Goal: Transaction & Acquisition: Obtain resource

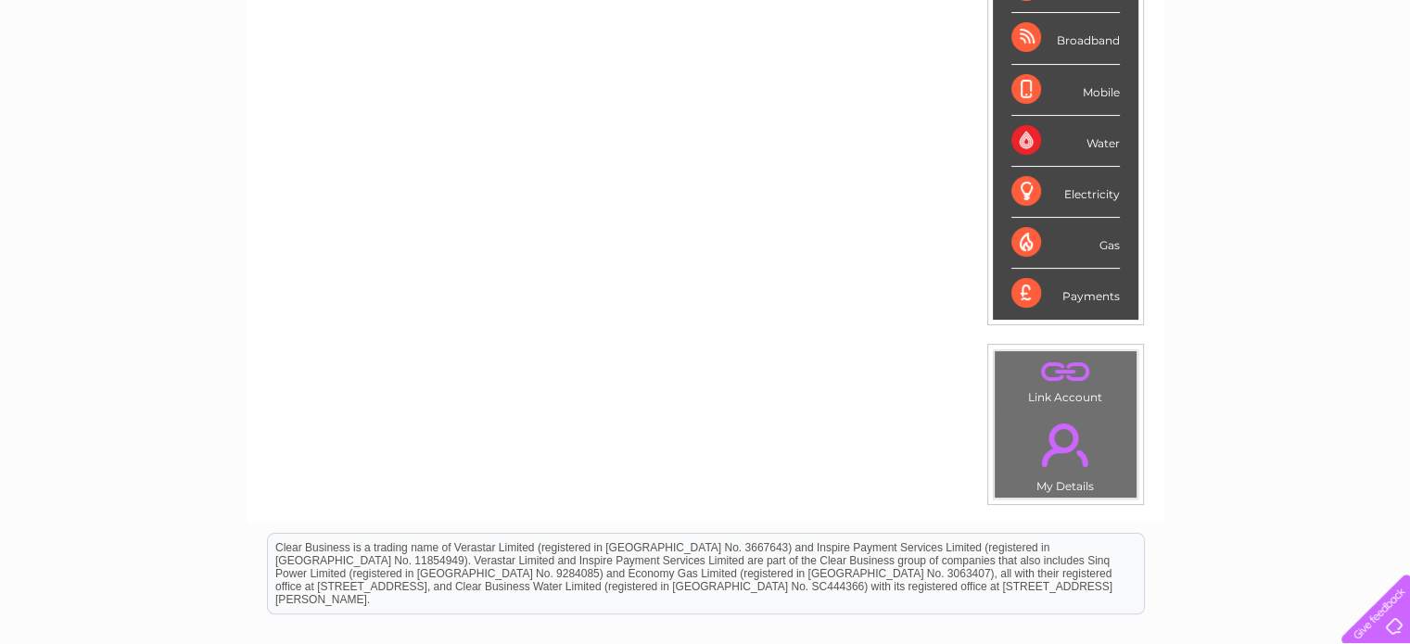
scroll to position [371, 0]
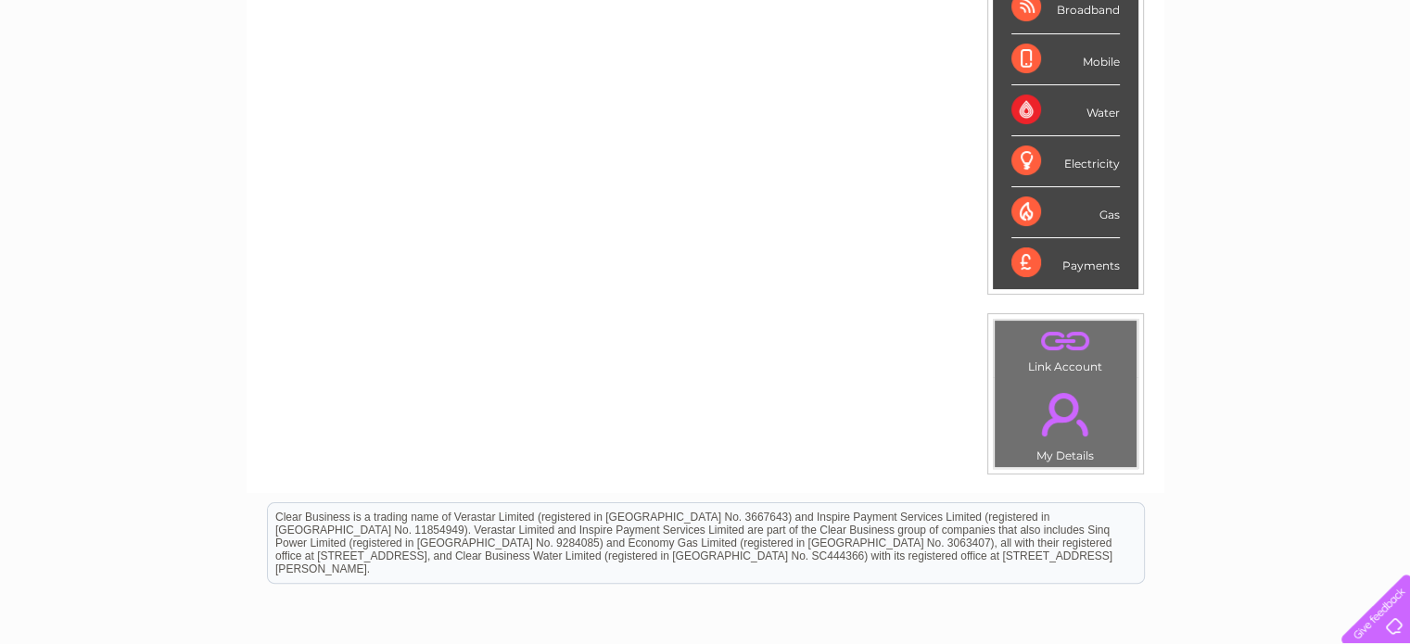
click at [1068, 259] on div "Payments" at bounding box center [1065, 263] width 108 height 50
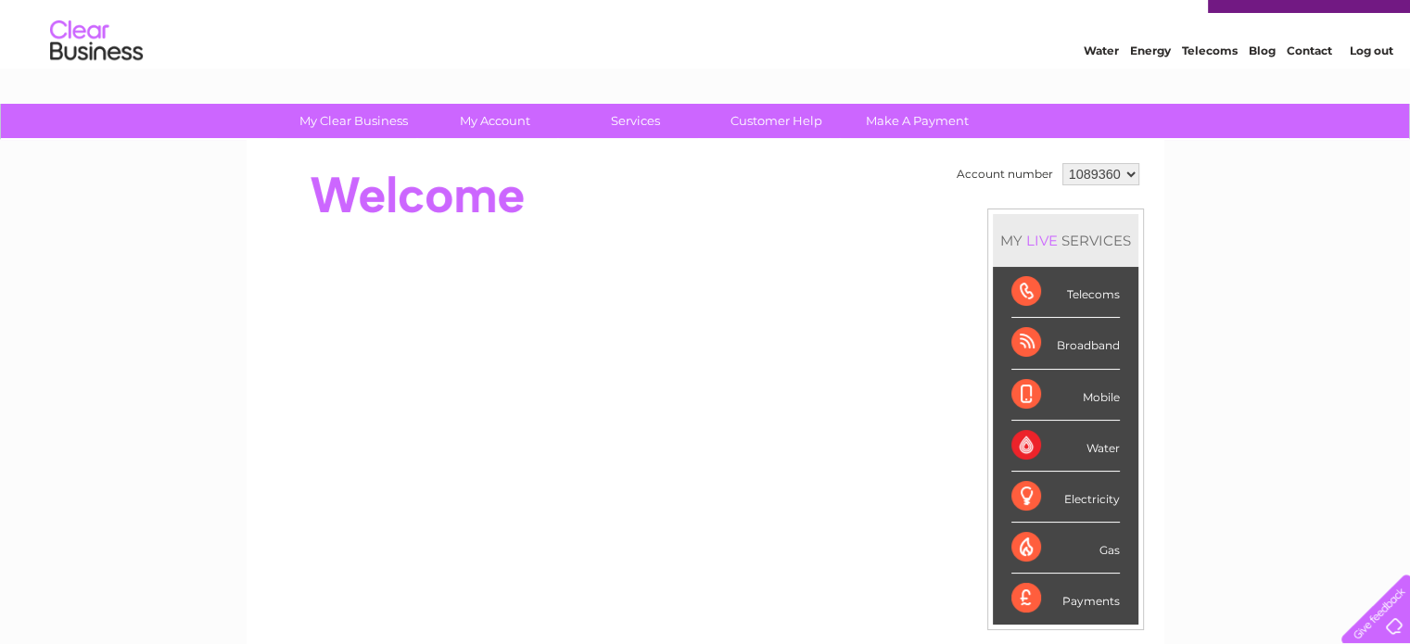
scroll to position [0, 0]
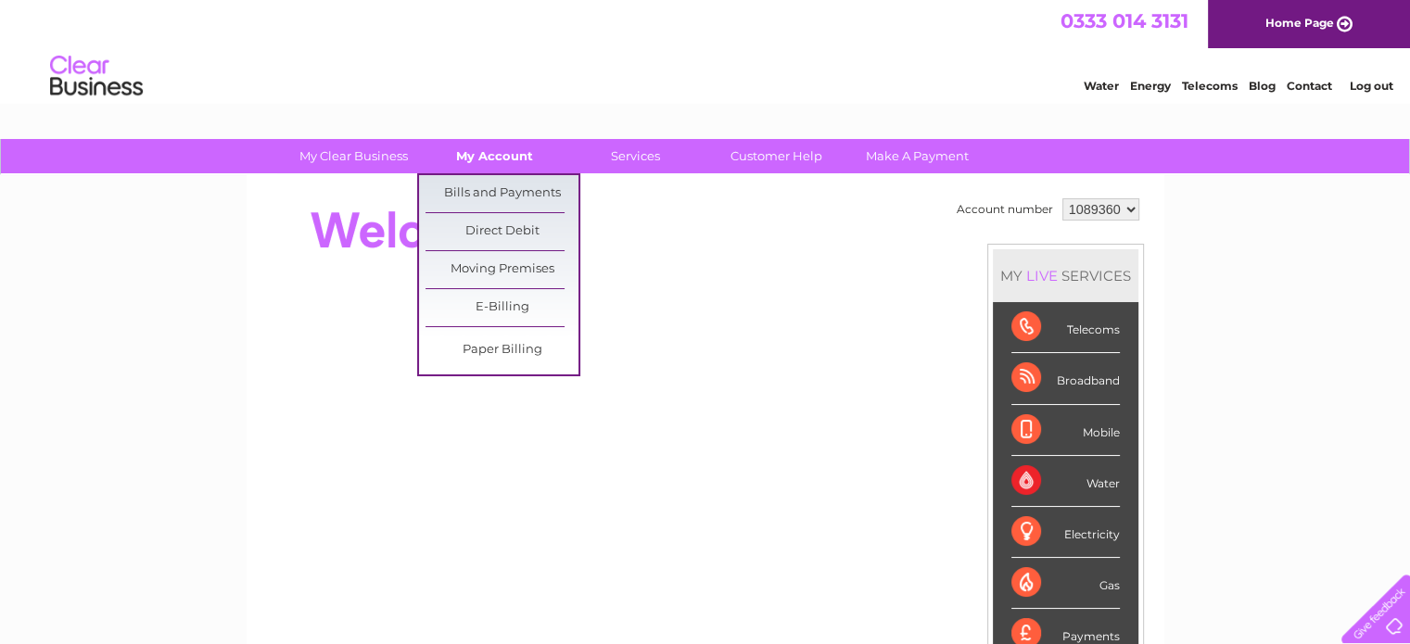
click at [494, 162] on link "My Account" at bounding box center [494, 156] width 153 height 34
click at [494, 184] on link "Bills and Payments" at bounding box center [501, 193] width 153 height 37
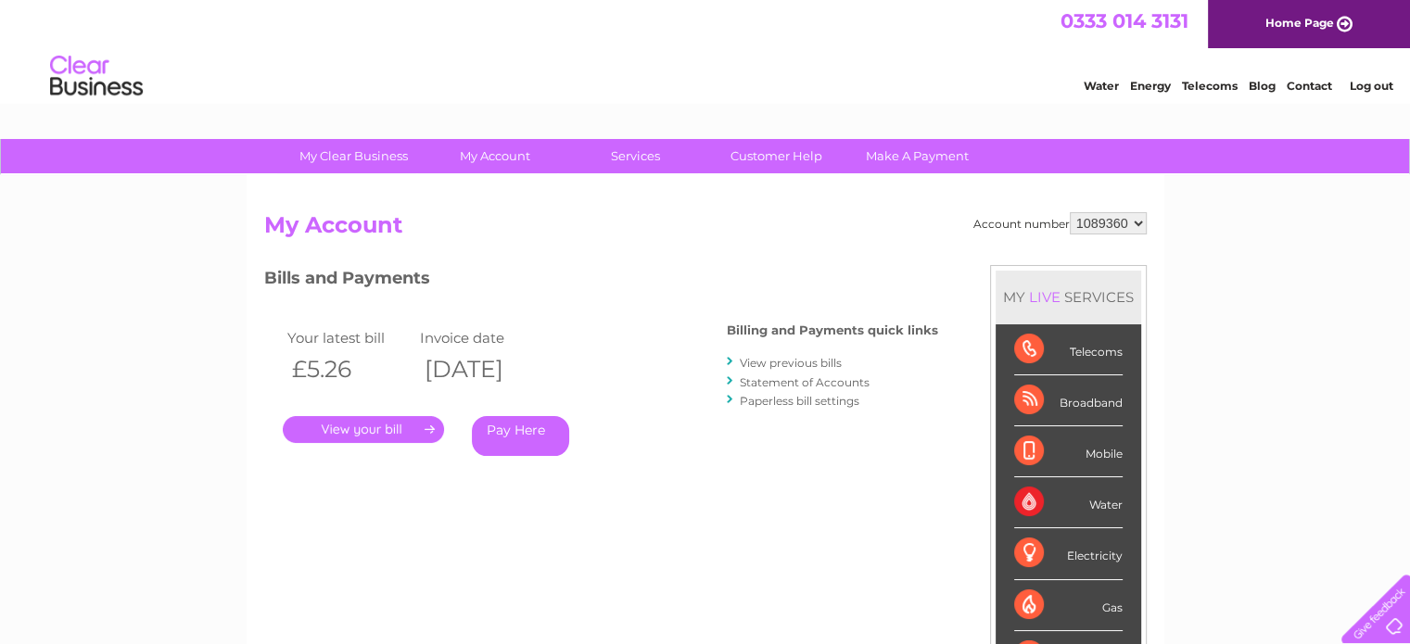
click at [415, 423] on link "." at bounding box center [363, 429] width 161 height 27
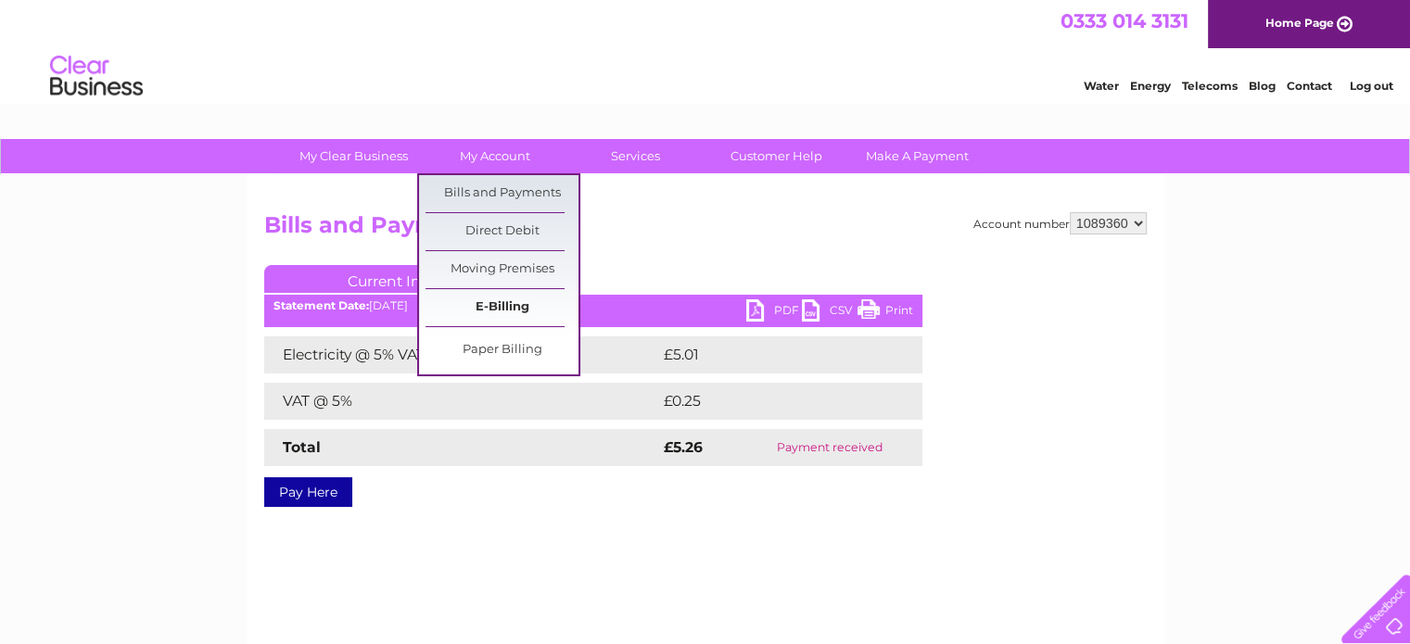
click at [503, 310] on link "E-Billing" at bounding box center [501, 307] width 153 height 37
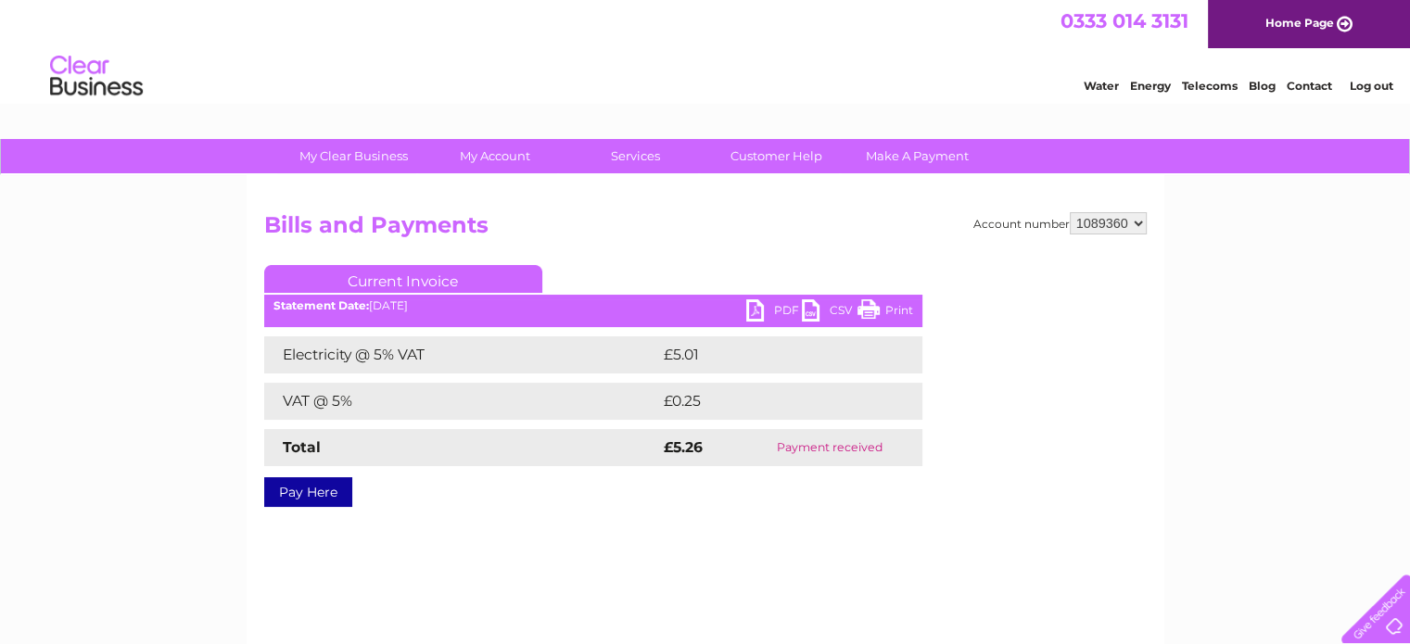
click at [1134, 225] on select "1089360" at bounding box center [1107, 223] width 77 height 22
click at [1136, 224] on select "1089360" at bounding box center [1107, 223] width 77 height 22
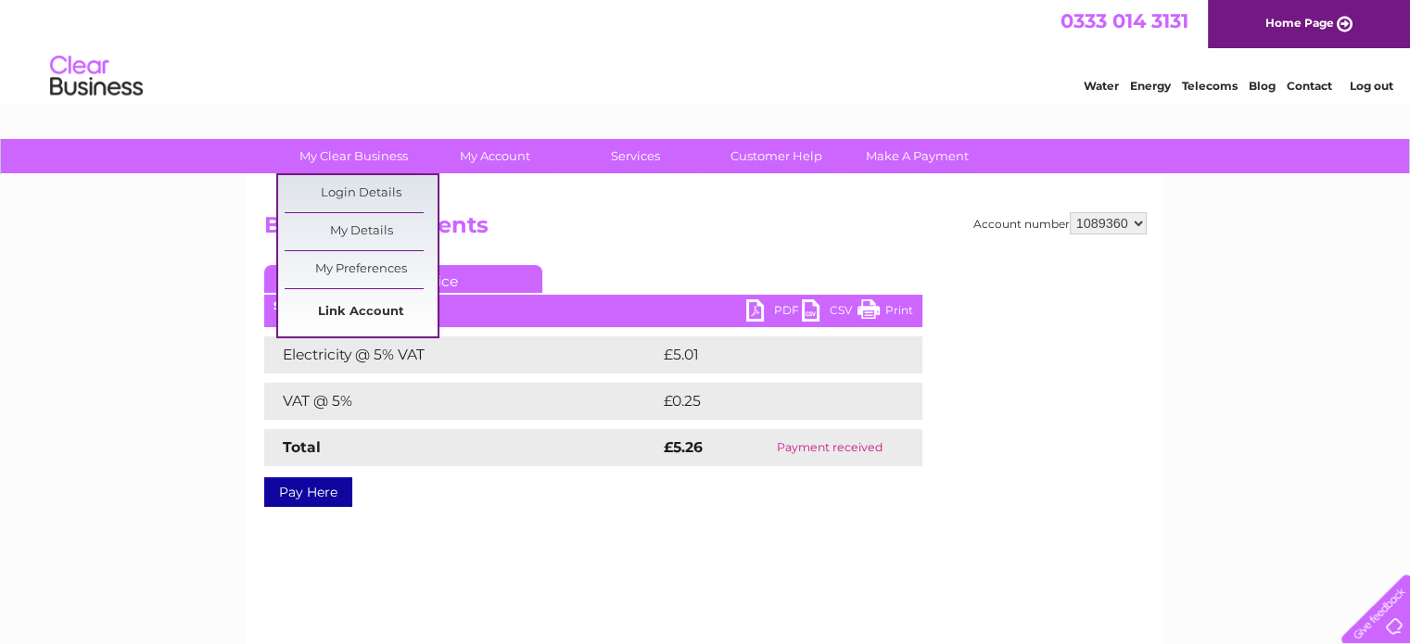
click at [386, 306] on link "Link Account" at bounding box center [360, 312] width 153 height 37
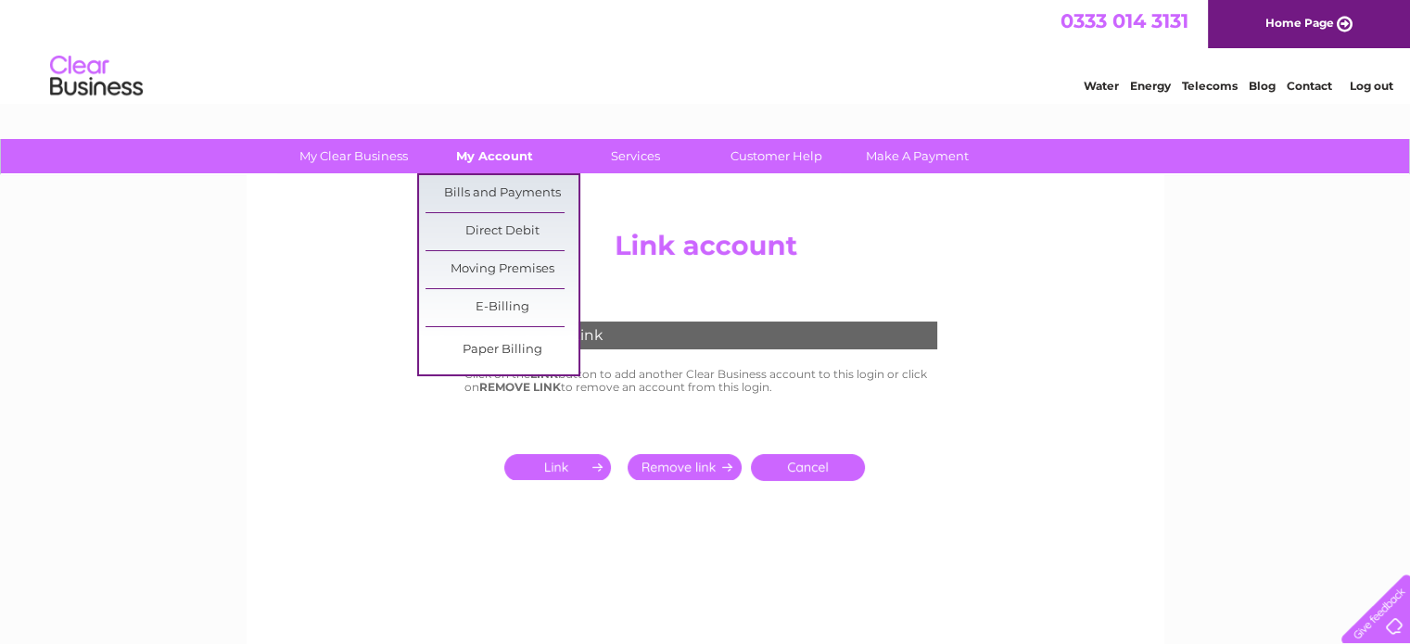
click at [473, 154] on link "My Account" at bounding box center [494, 156] width 153 height 34
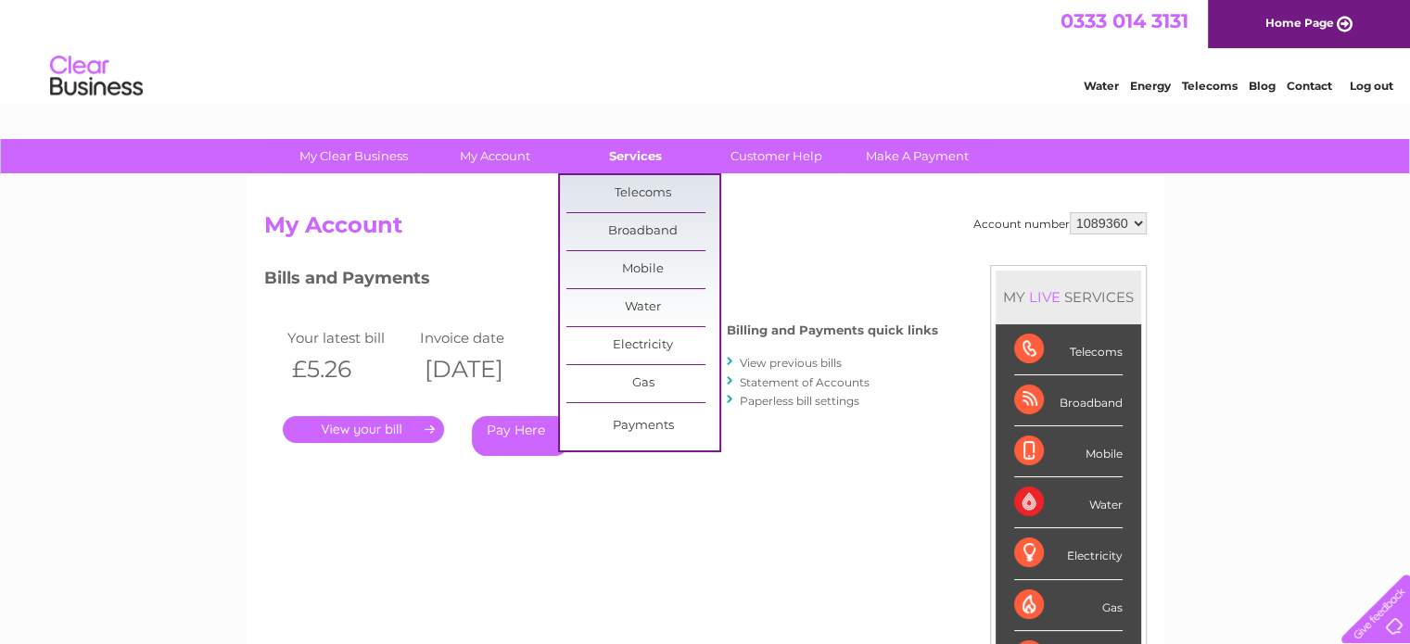
click at [639, 152] on link "Services" at bounding box center [635, 156] width 153 height 34
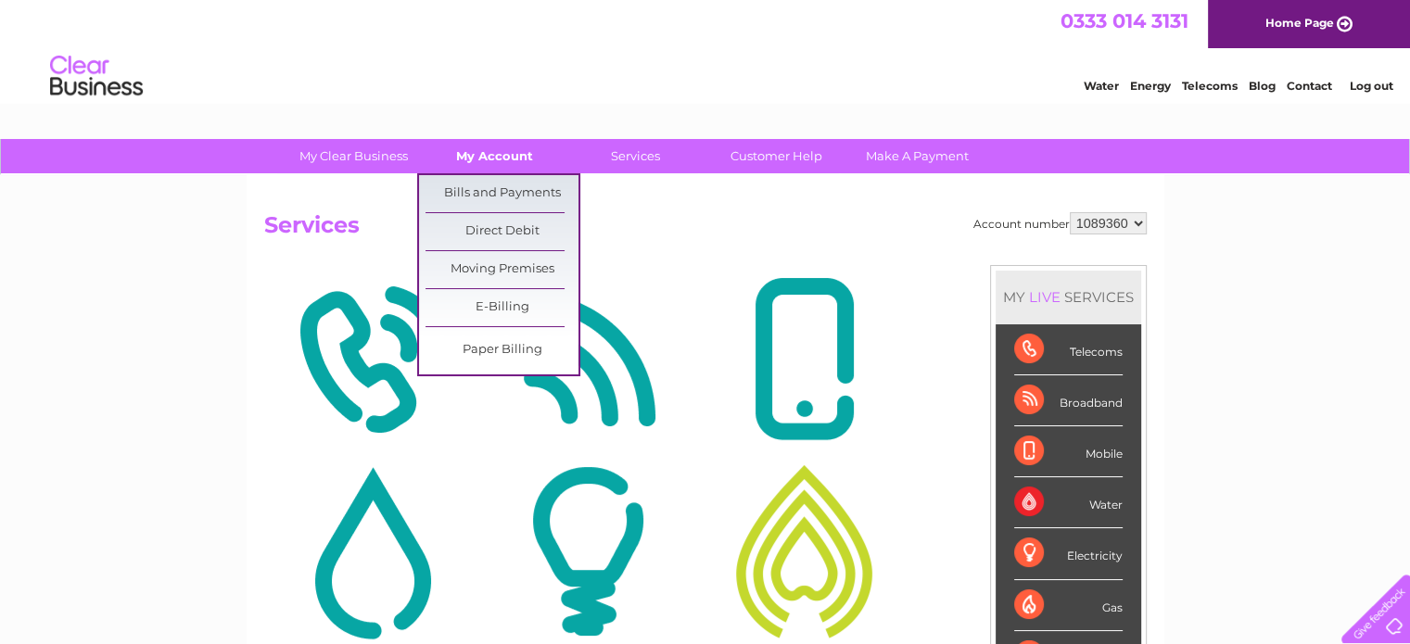
click at [482, 158] on link "My Account" at bounding box center [494, 156] width 153 height 34
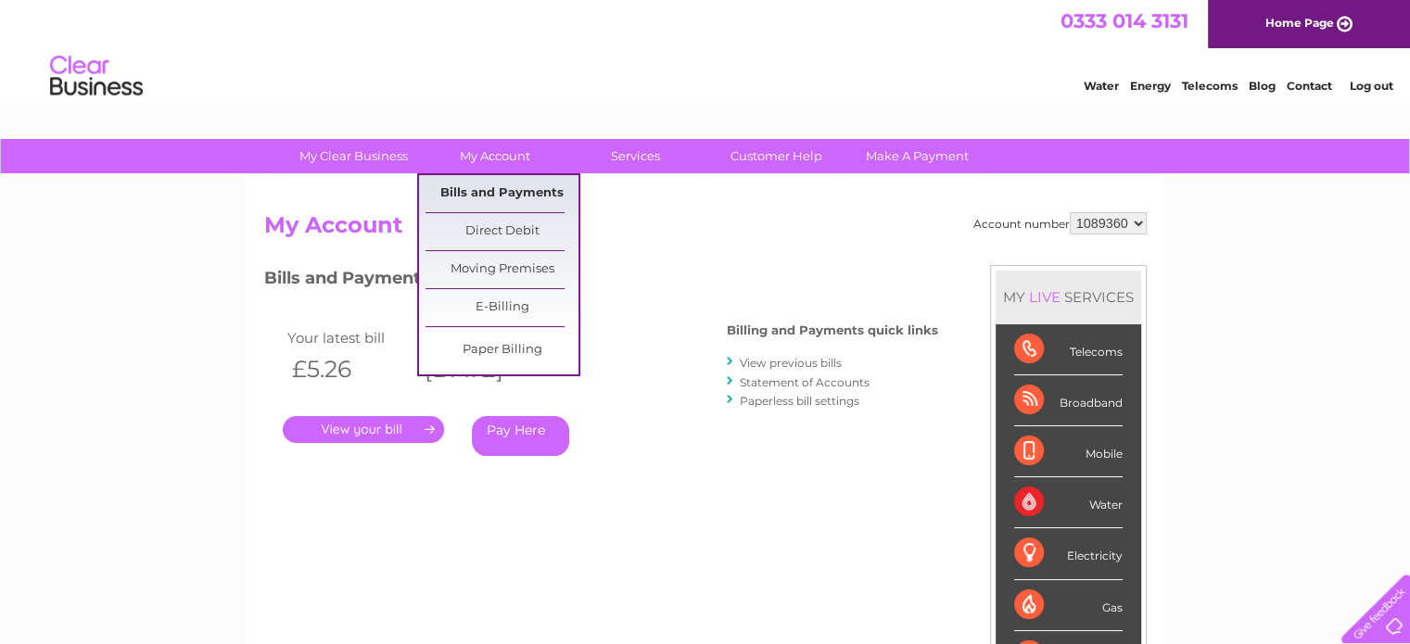
click at [501, 188] on link "Bills and Payments" at bounding box center [501, 193] width 153 height 37
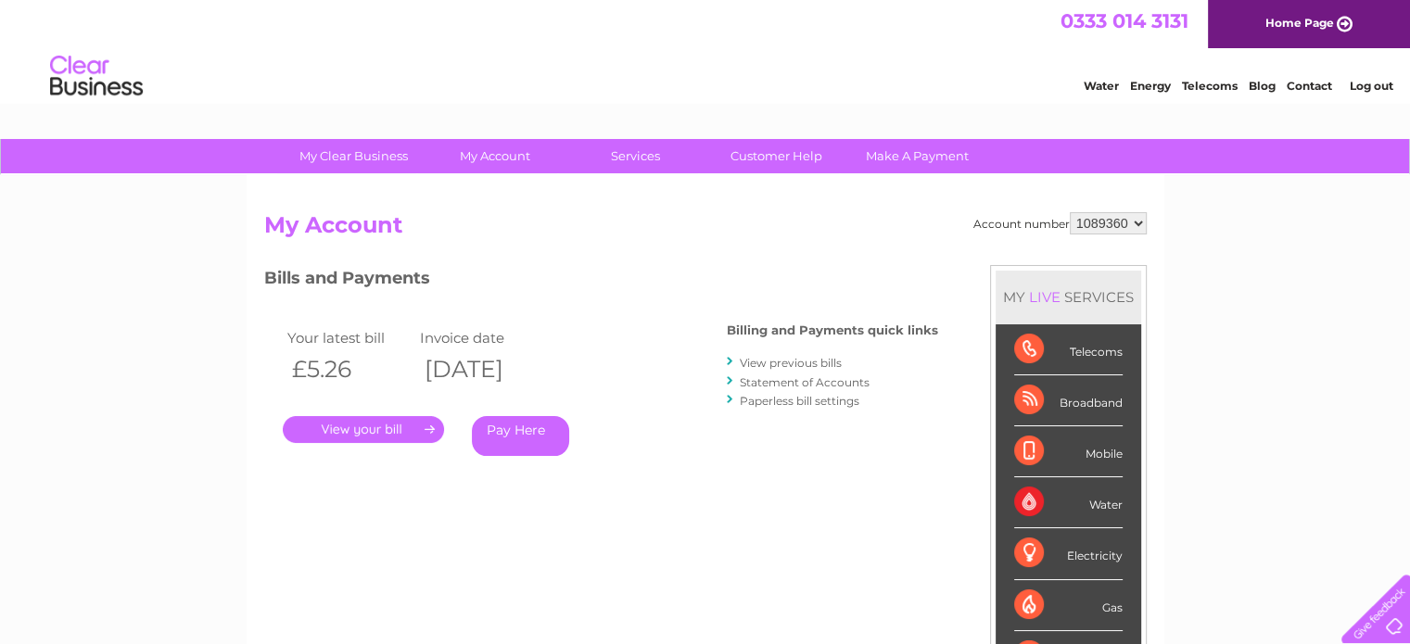
click at [419, 429] on link "." at bounding box center [363, 429] width 161 height 27
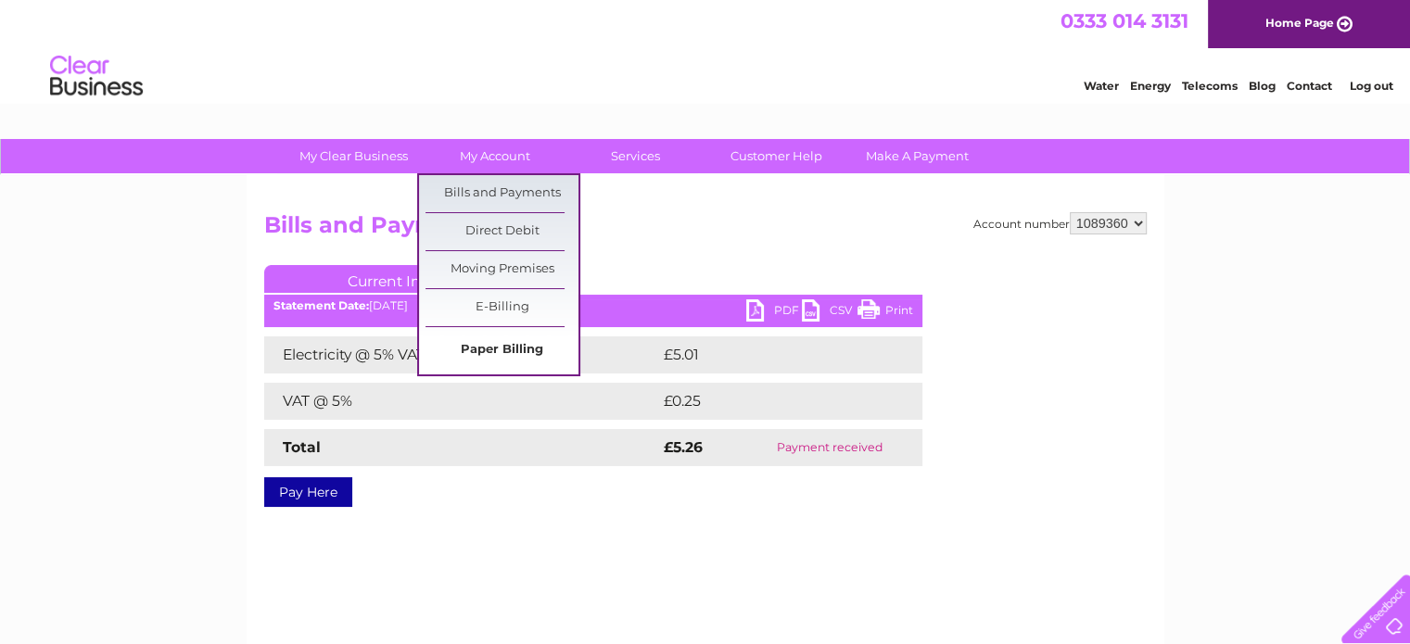
click at [508, 351] on link "Paper Billing" at bounding box center [501, 350] width 153 height 37
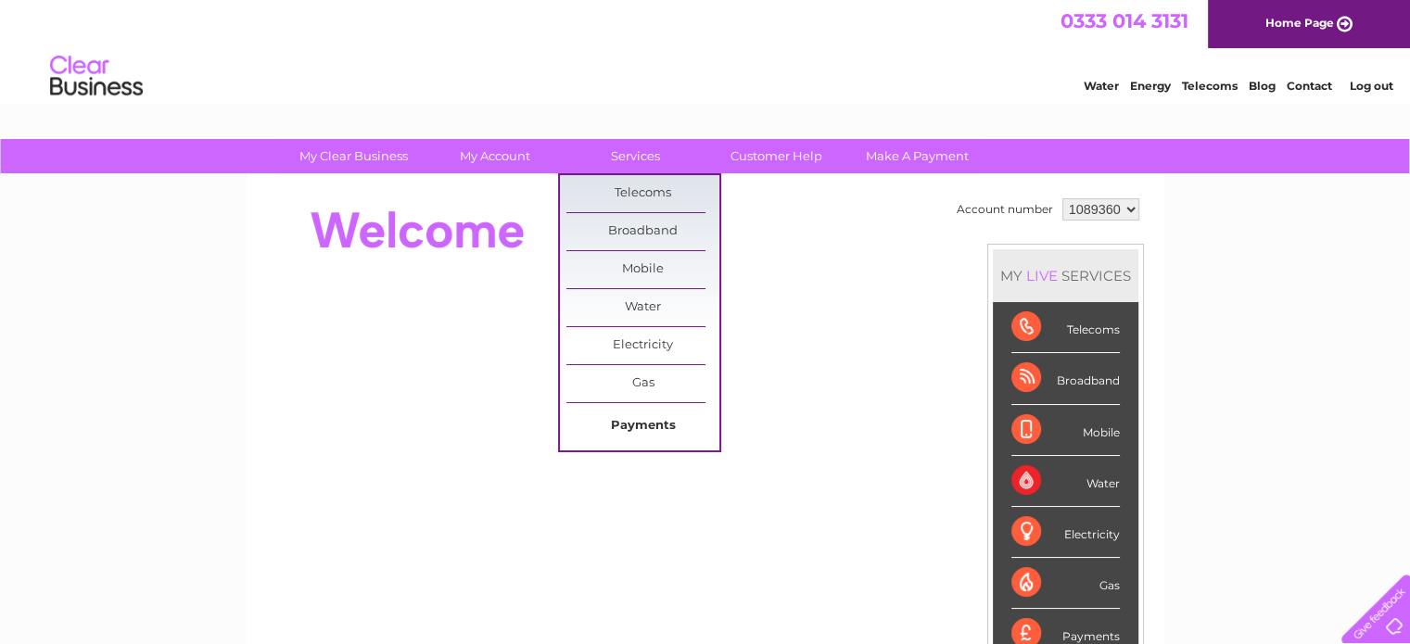
click at [645, 432] on link "Payments" at bounding box center [642, 426] width 153 height 37
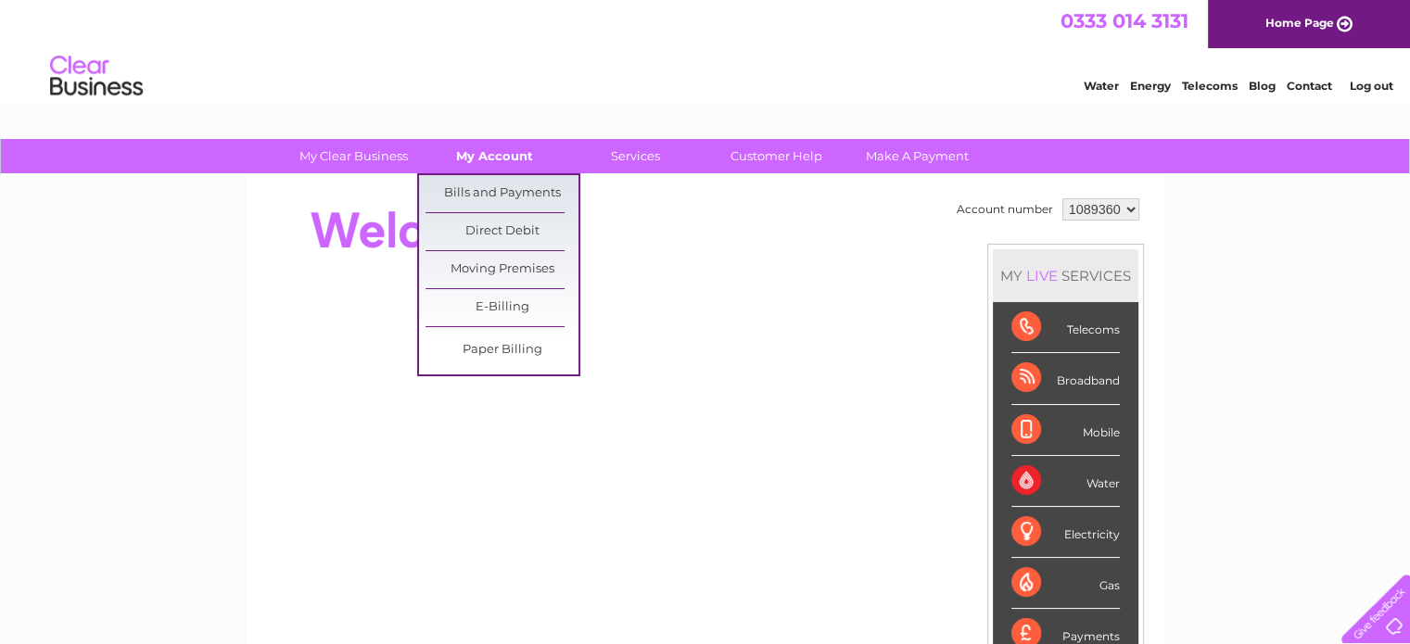
click at [526, 163] on link "My Account" at bounding box center [494, 156] width 153 height 34
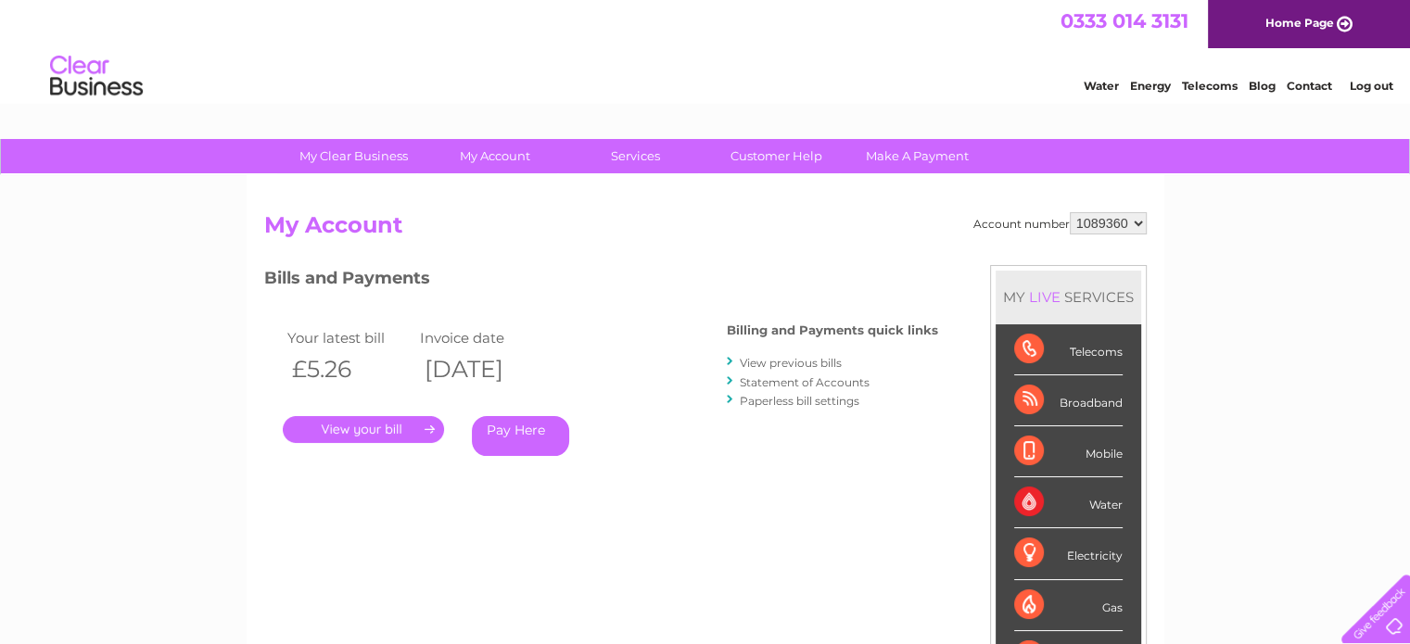
click at [1133, 221] on select "1089360" at bounding box center [1107, 223] width 77 height 22
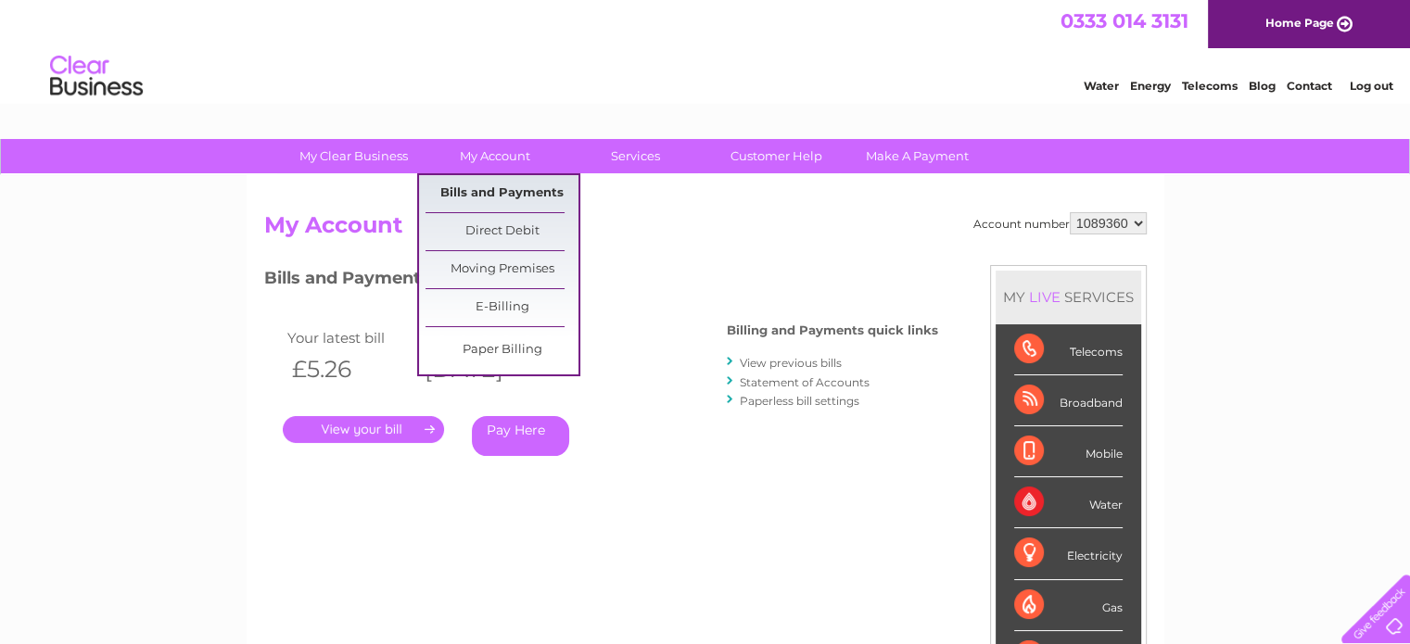
click at [499, 189] on link "Bills and Payments" at bounding box center [501, 193] width 153 height 37
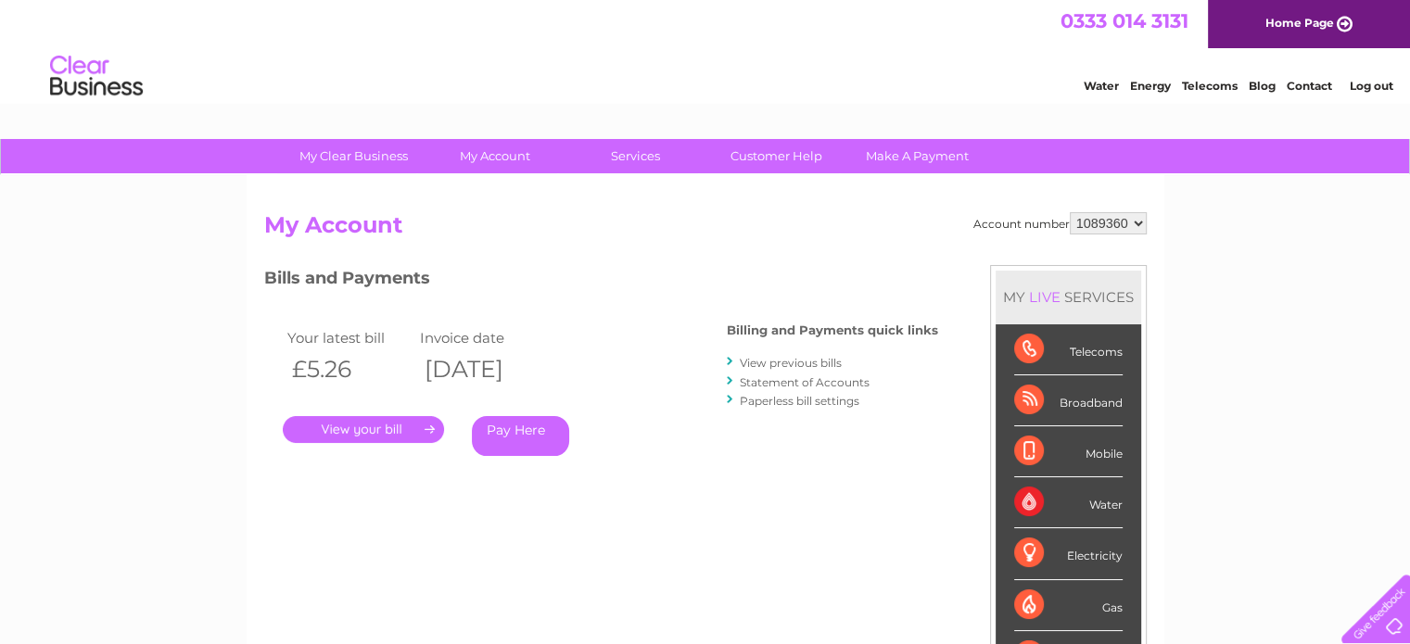
click at [1030, 503] on div "Water" at bounding box center [1068, 502] width 108 height 51
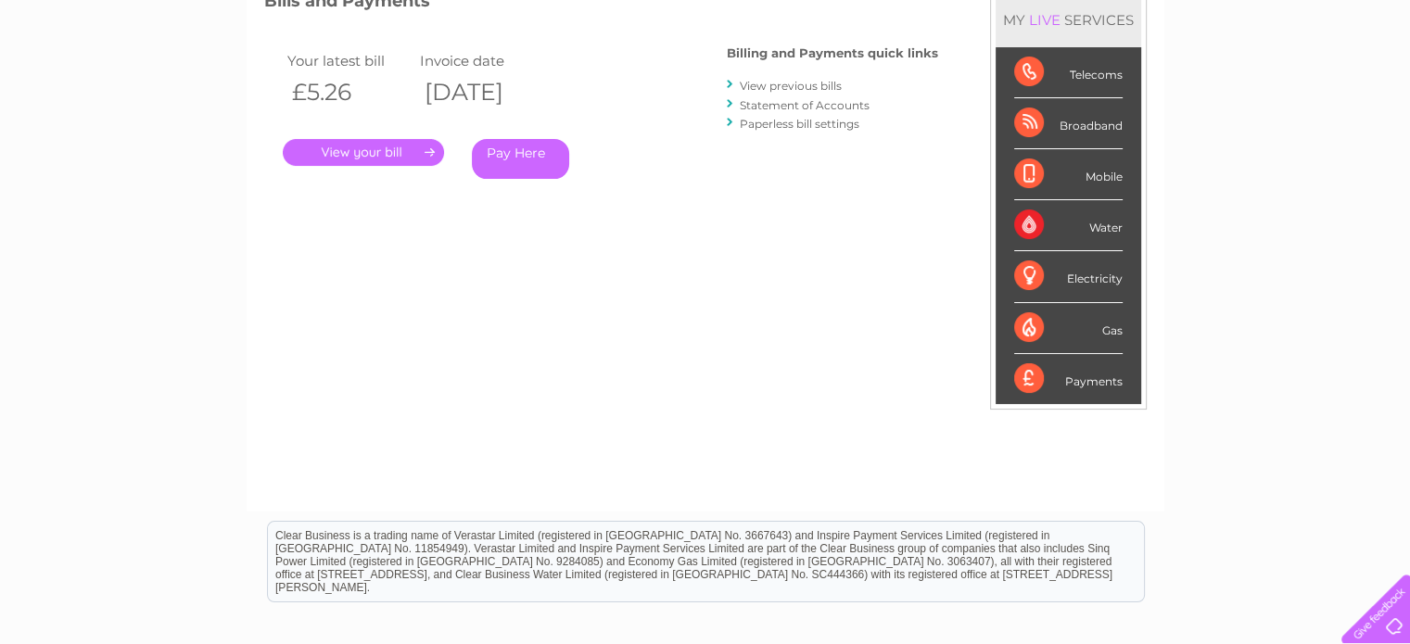
scroll to position [278, 0]
click at [1073, 377] on div "Payments" at bounding box center [1068, 378] width 108 height 50
click at [803, 84] on link "View previous bills" at bounding box center [791, 85] width 102 height 14
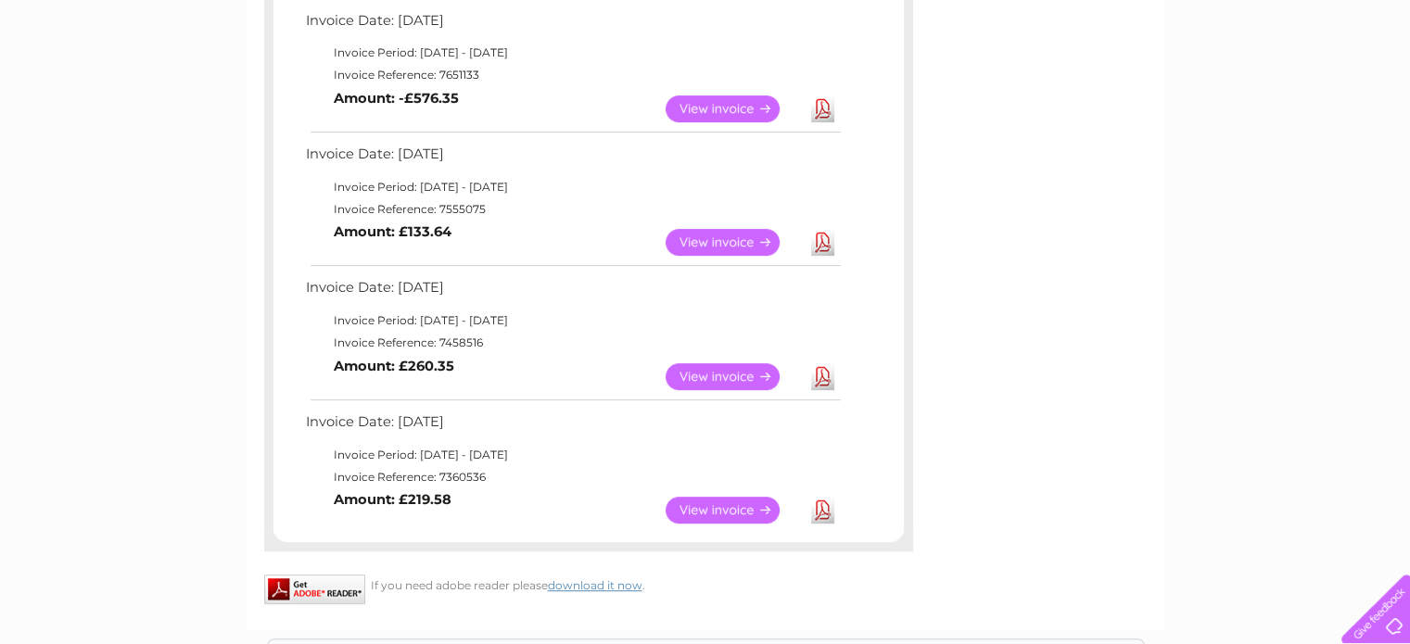
scroll to position [649, 0]
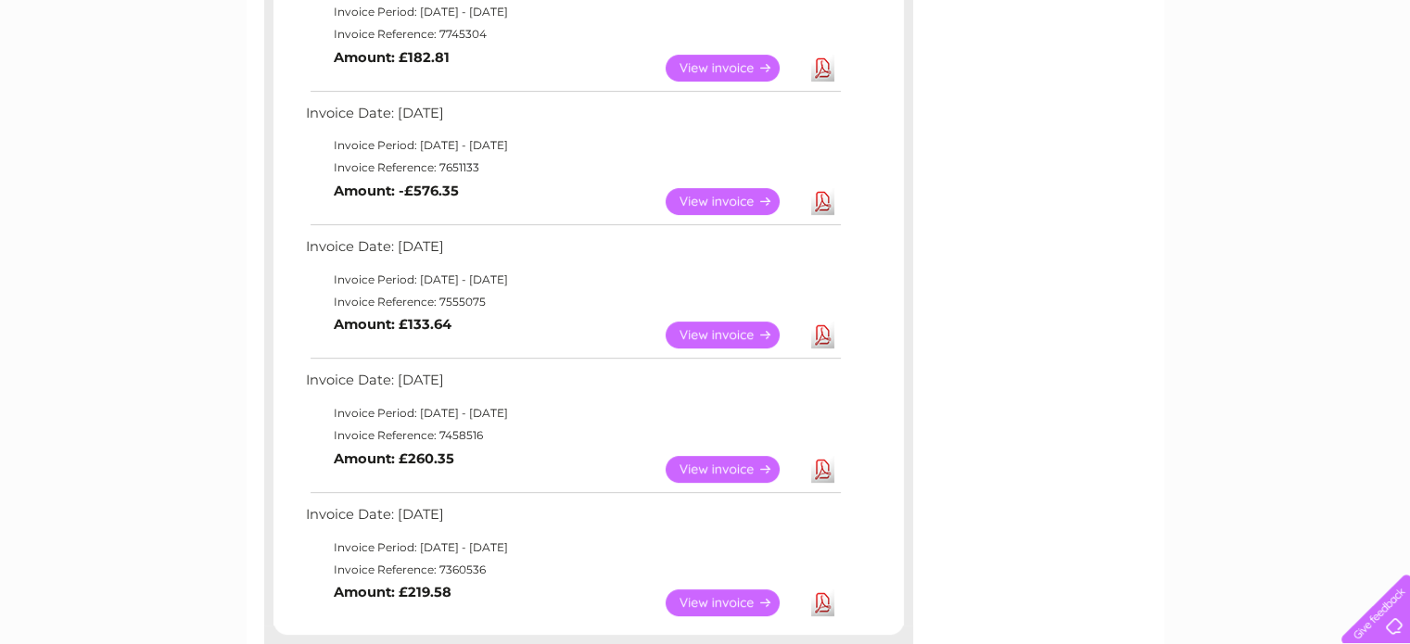
click at [824, 333] on link "Download" at bounding box center [822, 335] width 23 height 27
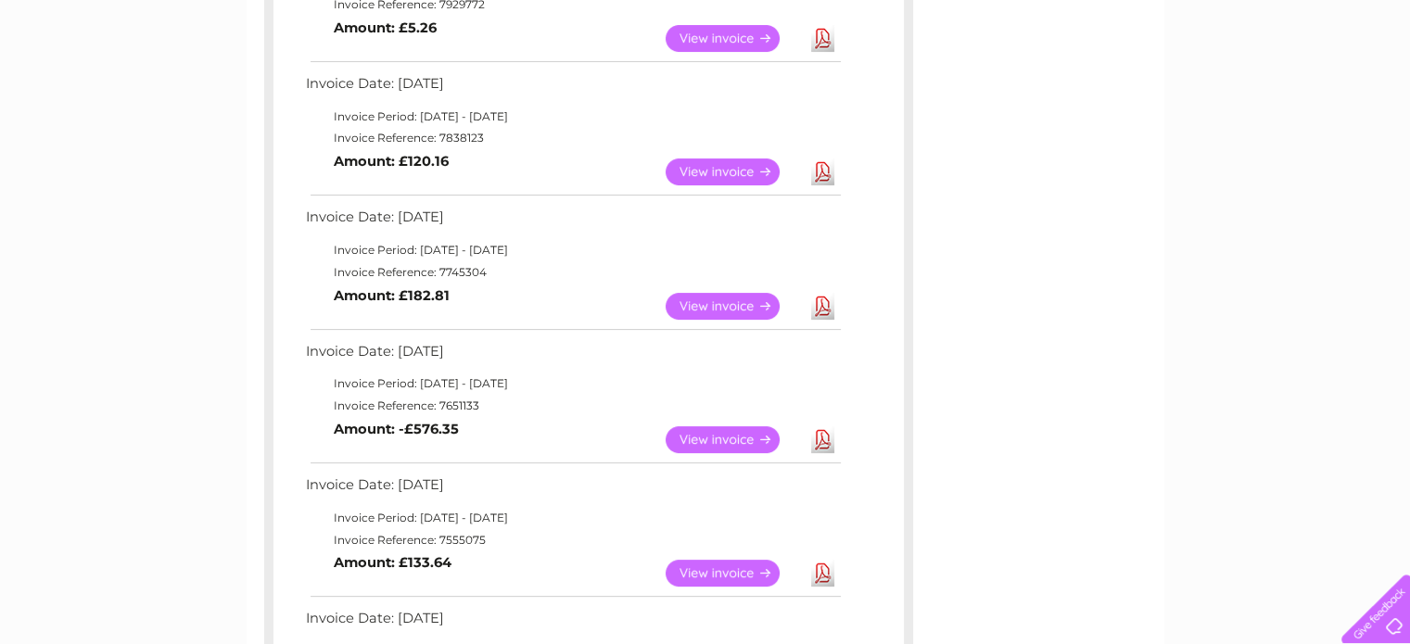
scroll to position [371, 0]
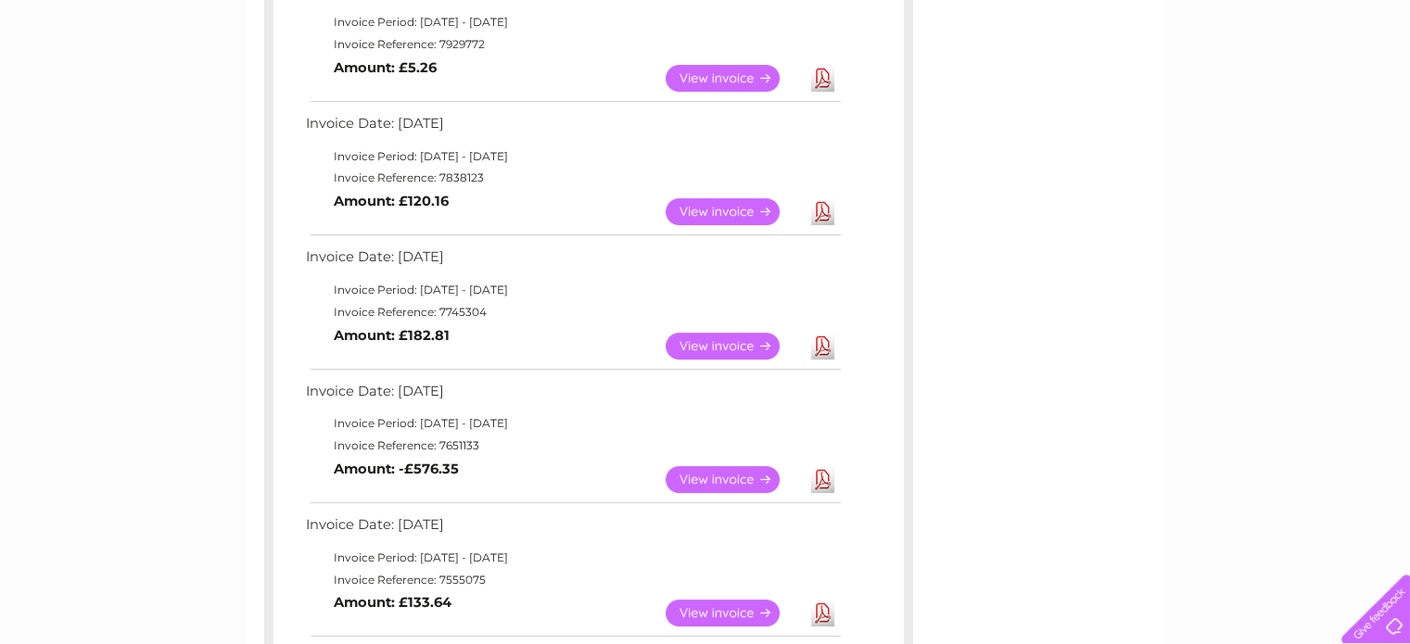
click at [828, 485] on link "Download" at bounding box center [822, 479] width 23 height 27
click at [827, 347] on link "Download" at bounding box center [822, 346] width 23 height 27
click at [817, 209] on link "Download" at bounding box center [822, 211] width 23 height 27
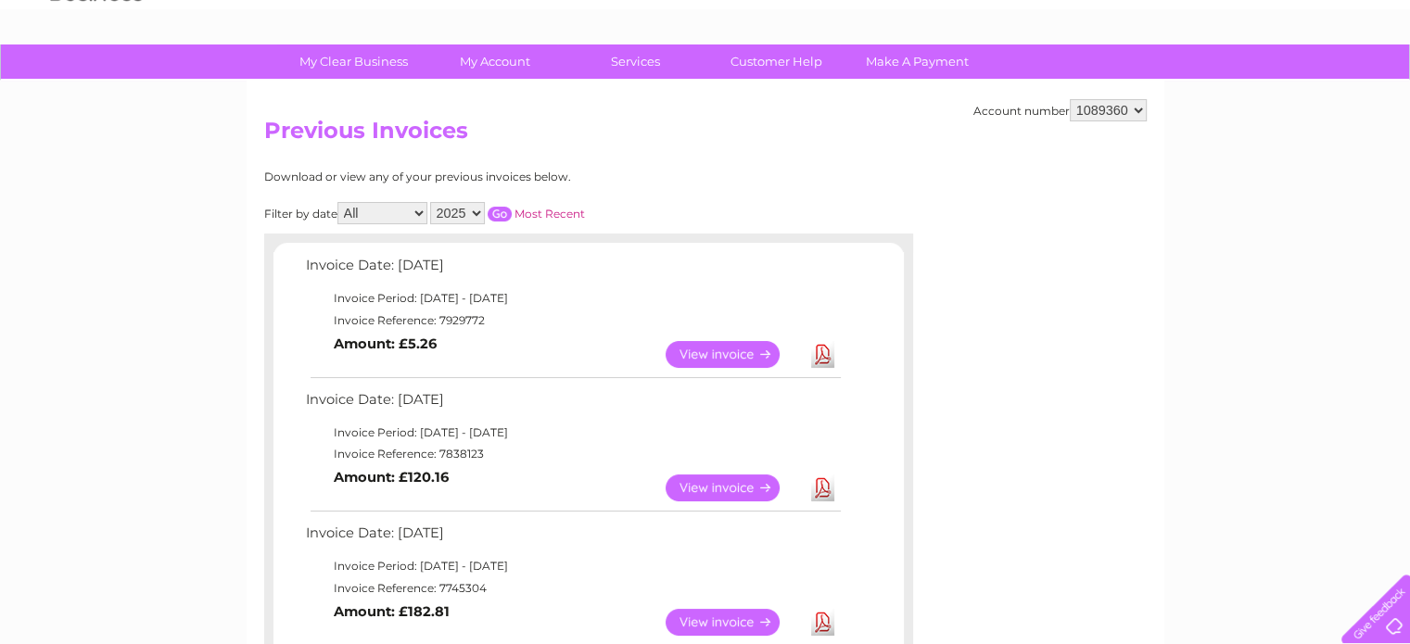
scroll to position [93, 0]
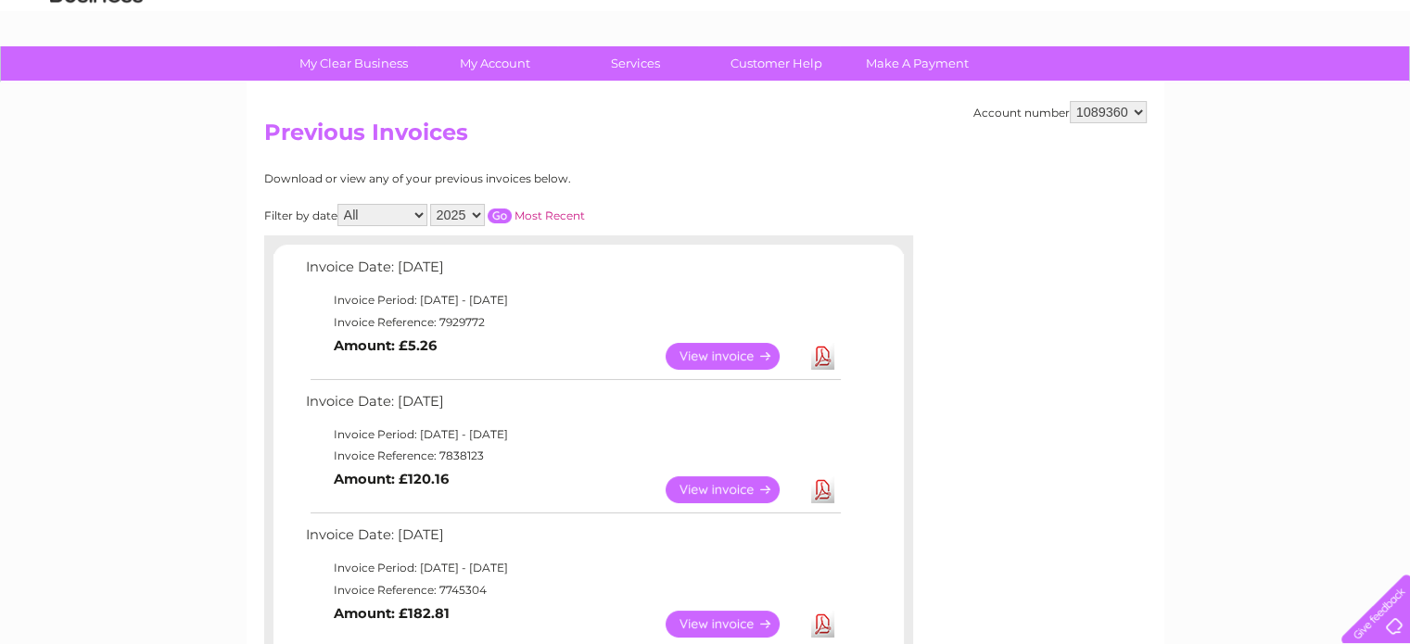
click at [822, 358] on link "Download" at bounding box center [822, 356] width 23 height 27
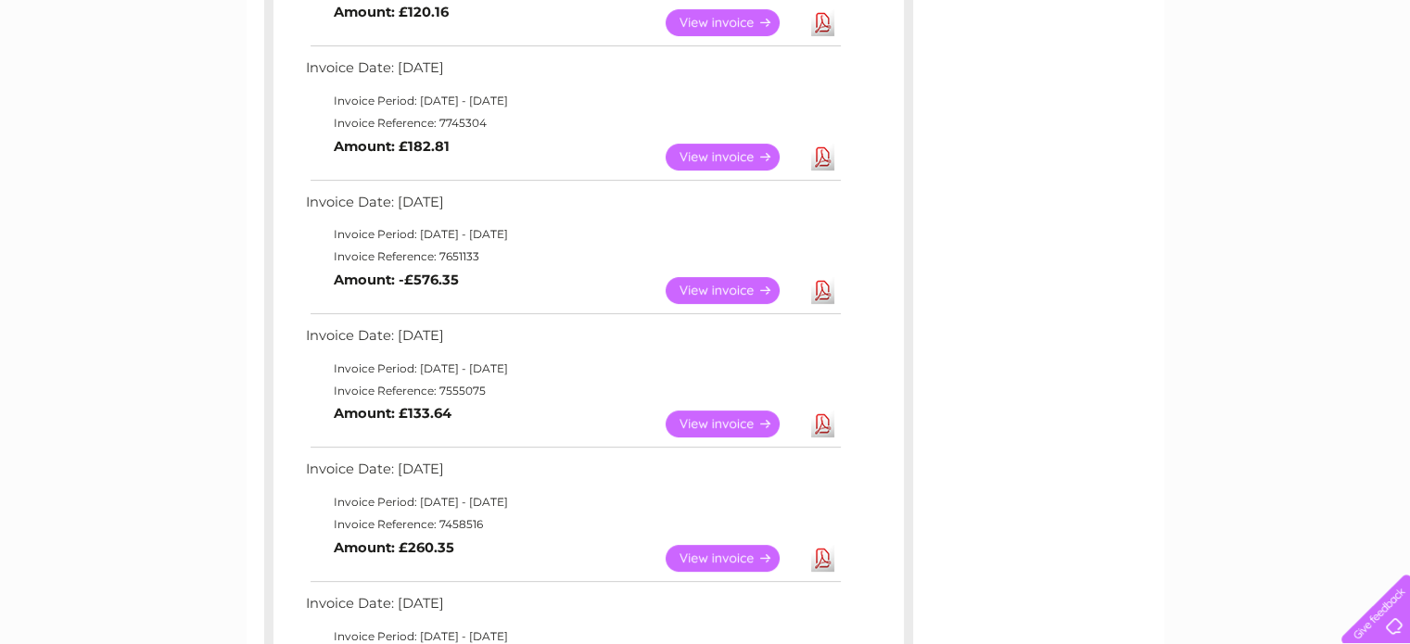
scroll to position [556, 0]
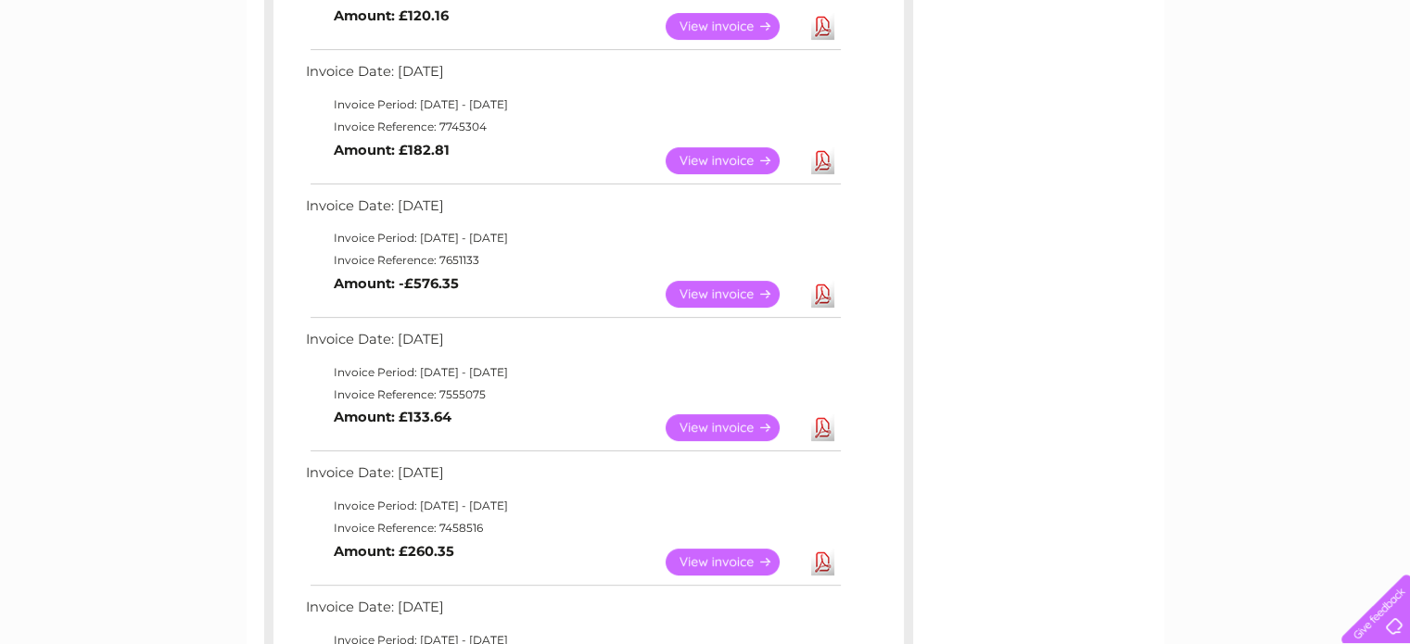
click at [720, 294] on link "View" at bounding box center [733, 294] width 136 height 27
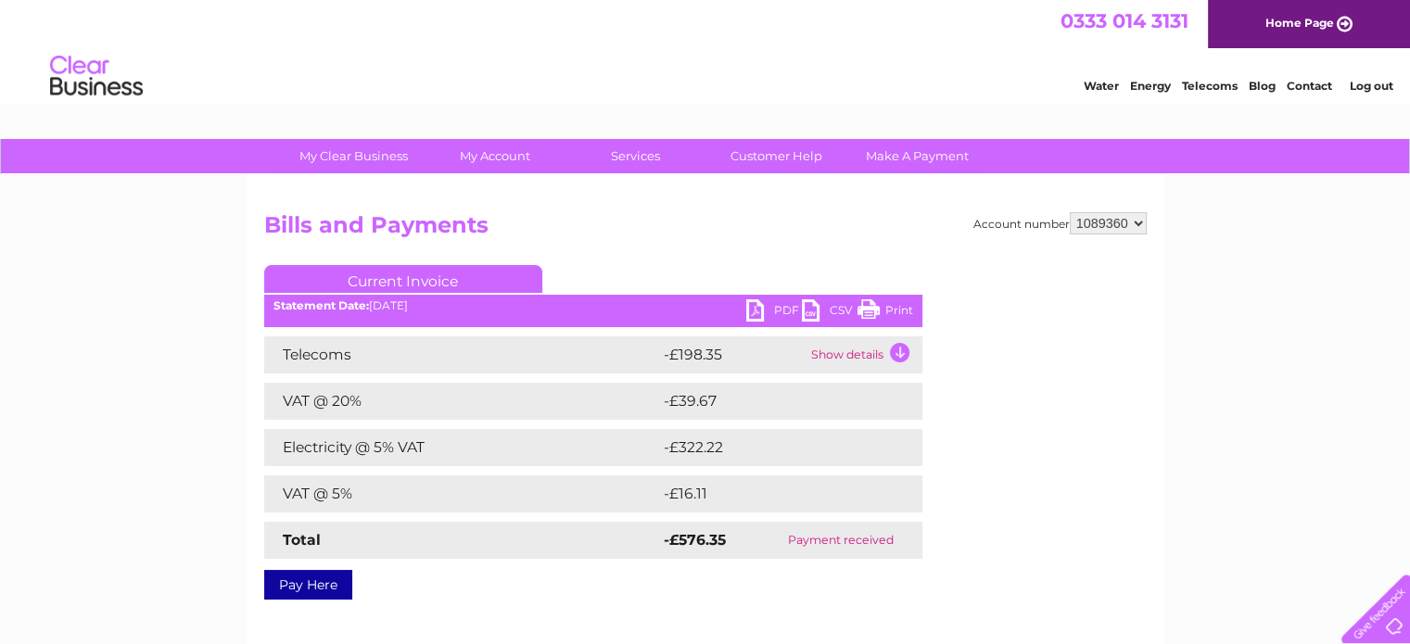
click at [781, 310] on link "PDF" at bounding box center [774, 312] width 56 height 27
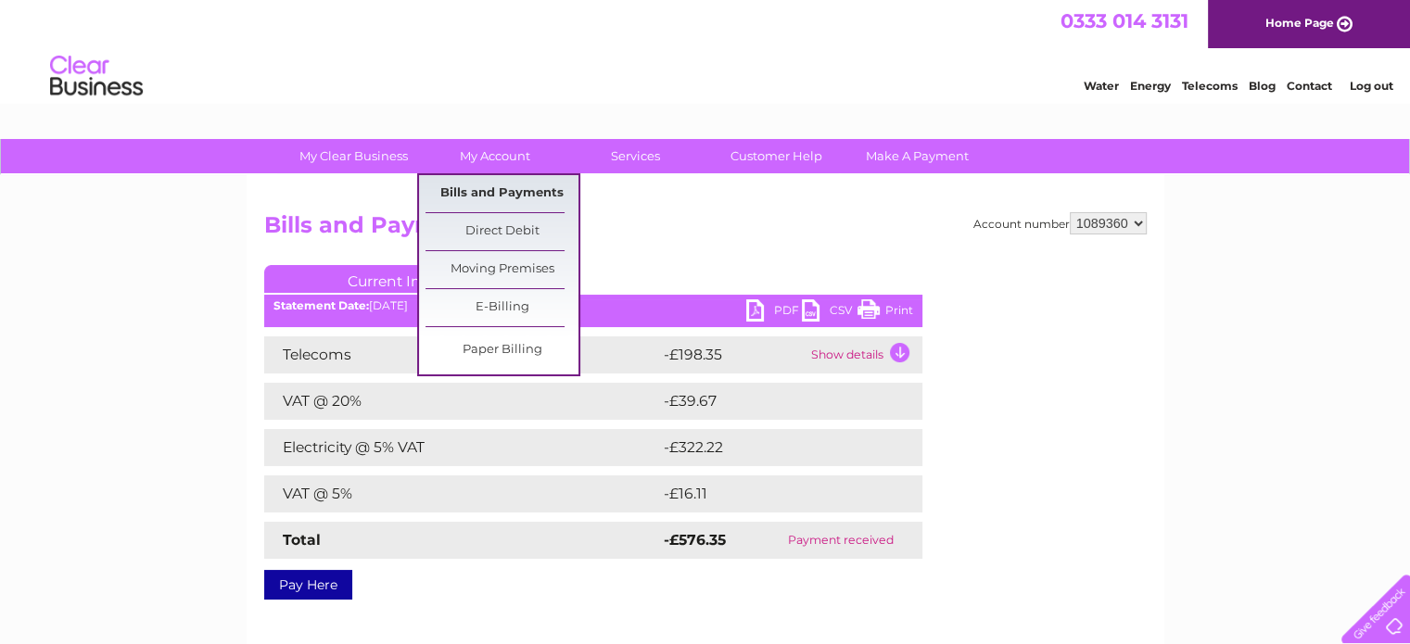
click at [505, 195] on link "Bills and Payments" at bounding box center [501, 193] width 153 height 37
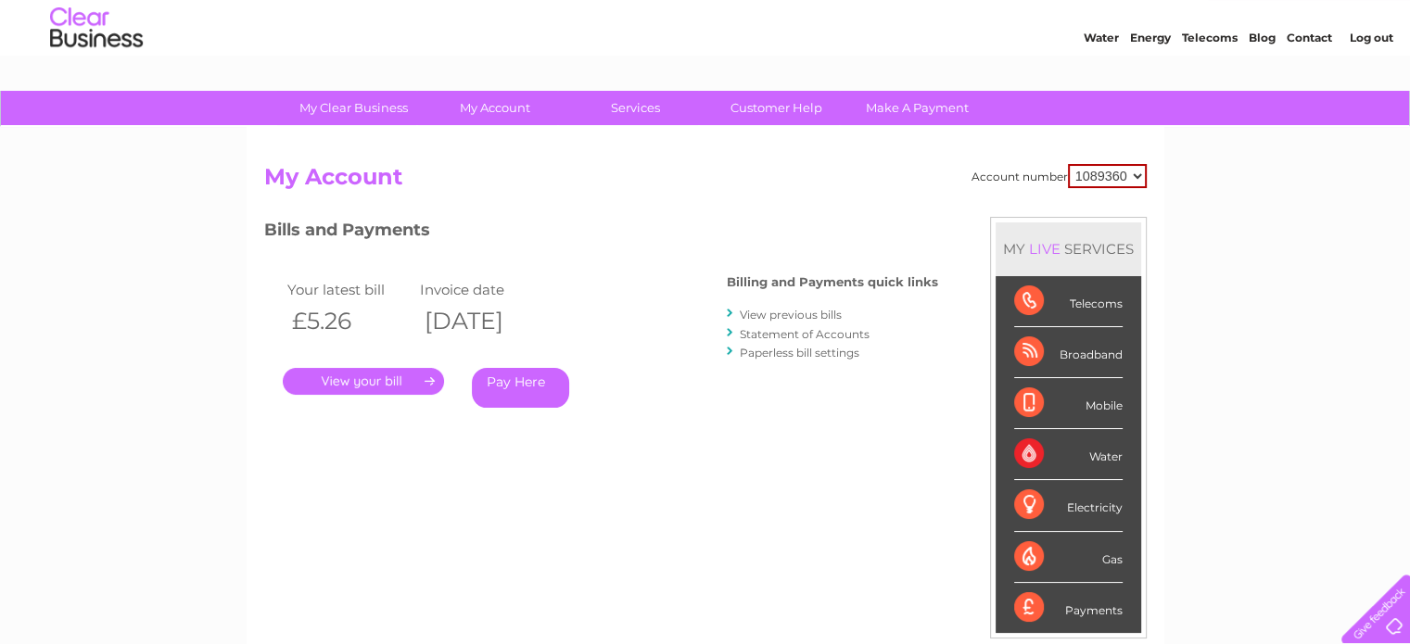
scroll to position [93, 0]
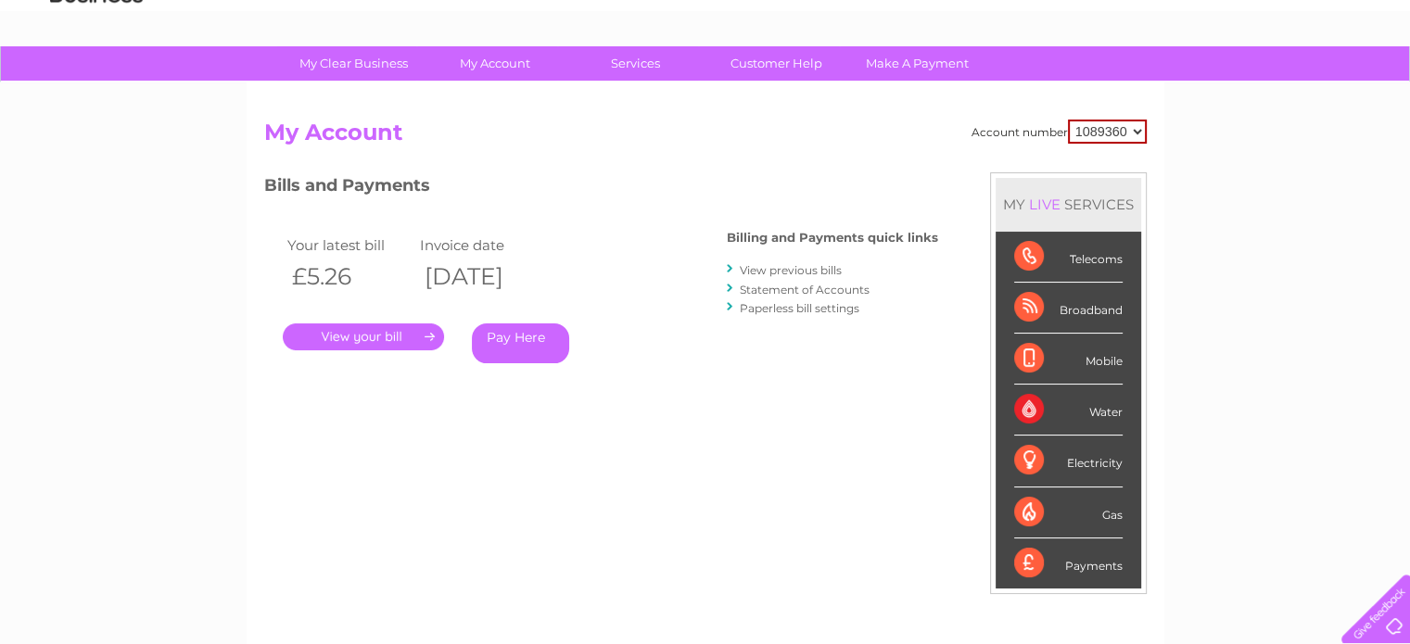
click at [791, 288] on link "Statement of Accounts" at bounding box center [805, 290] width 130 height 14
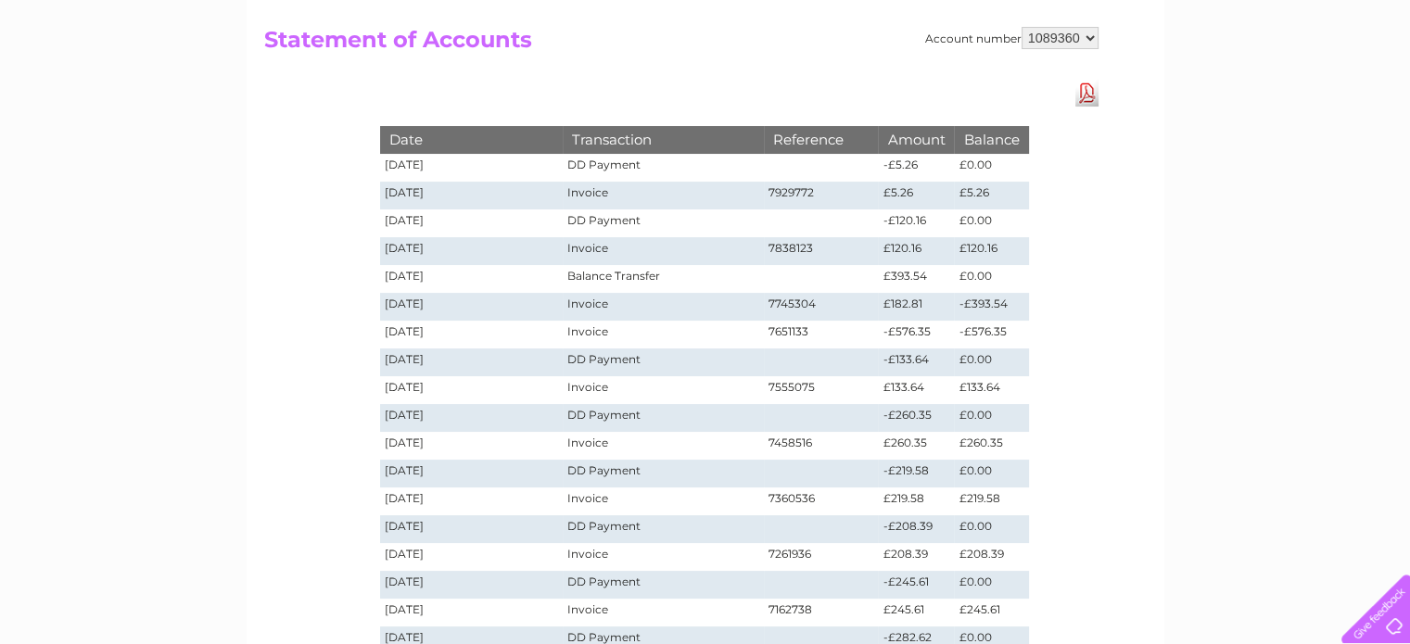
scroll to position [278, 0]
